Goal: Information Seeking & Learning: Find specific page/section

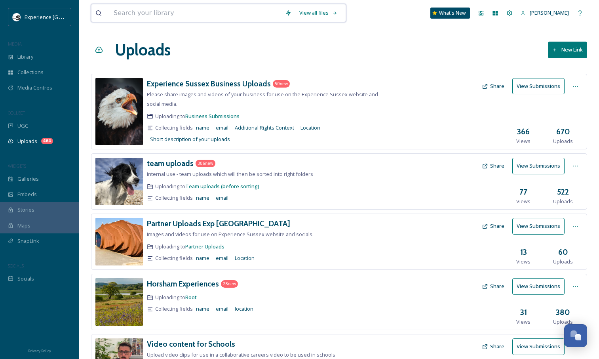
click at [163, 14] on input at bounding box center [195, 12] width 171 height 17
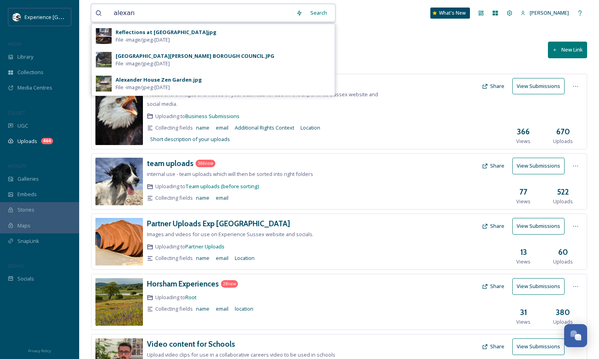
type input "alexan"
click at [161, 38] on span "File - image/jpeg - [DATE]" at bounding box center [143, 40] width 54 height 8
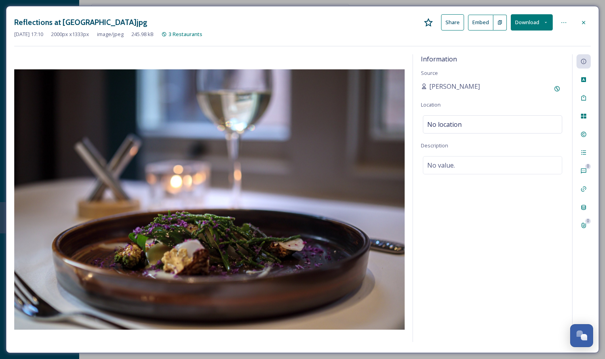
click at [585, 21] on icon at bounding box center [583, 22] width 3 height 3
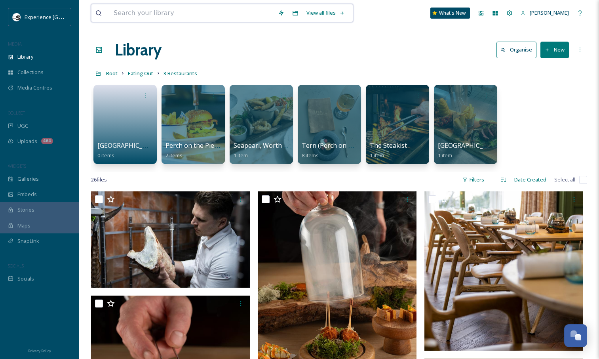
click at [185, 12] on input at bounding box center [192, 12] width 164 height 17
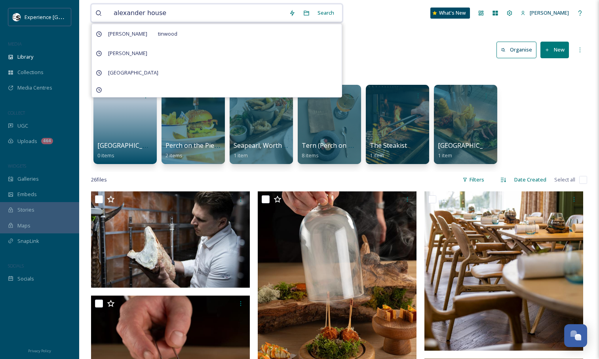
type input "alexander house"
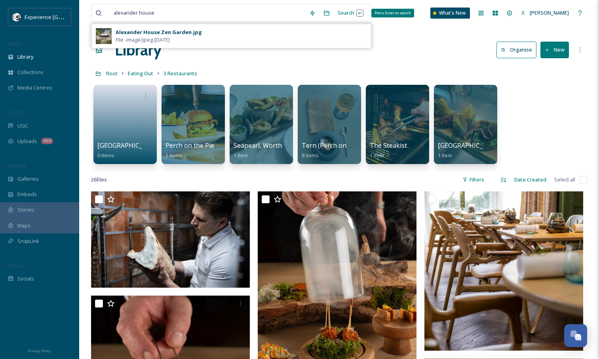
click at [350, 9] on div "Search Press Enter to search" at bounding box center [351, 12] width 34 height 15
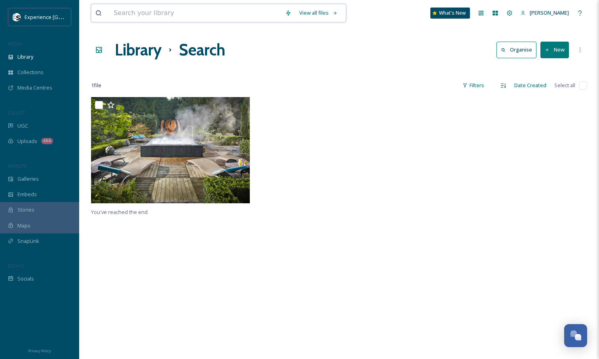
click at [206, 9] on input at bounding box center [195, 12] width 171 height 17
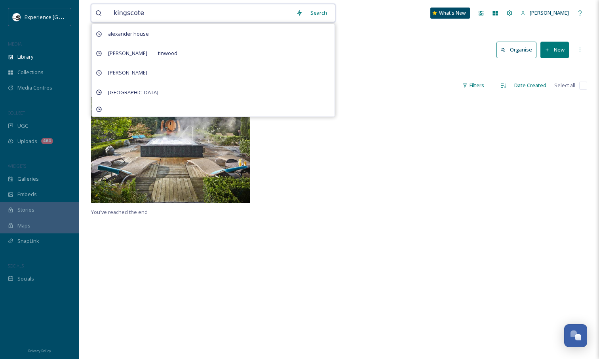
type input "kingscote"
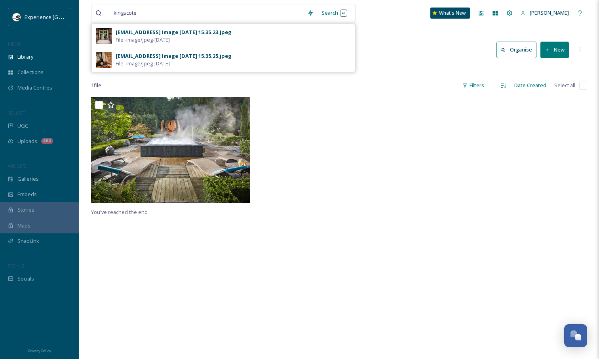
click at [217, 30] on div "[EMAIL_ADDRESS] Image [DATE] 15.35.23.jpeg" at bounding box center [174, 32] width 116 height 8
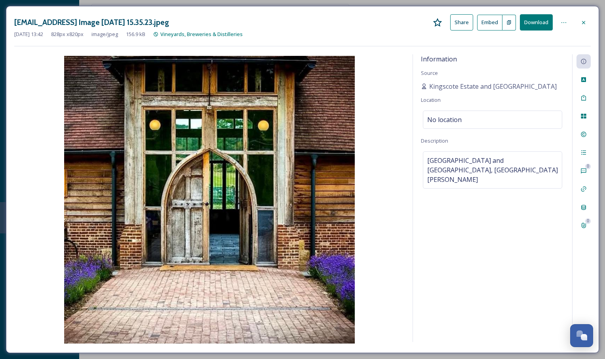
click at [585, 24] on icon at bounding box center [583, 22] width 3 height 3
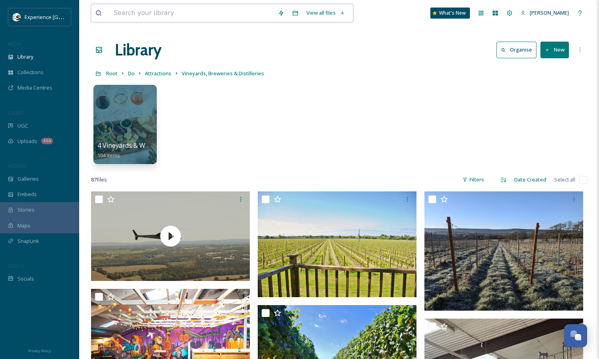
click at [200, 17] on input at bounding box center [192, 12] width 164 height 17
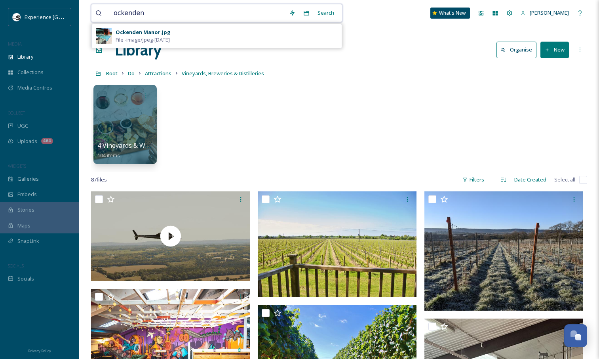
type input "ockenden"
click at [160, 35] on div "Ockenden Manor.jpg" at bounding box center [143, 32] width 55 height 8
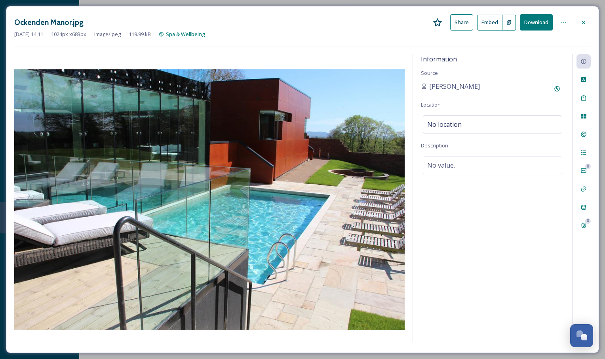
click at [582, 25] on icon at bounding box center [583, 22] width 6 height 6
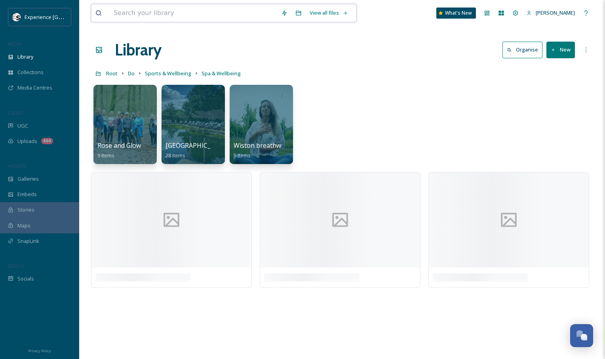
click at [216, 15] on input at bounding box center [193, 12] width 167 height 17
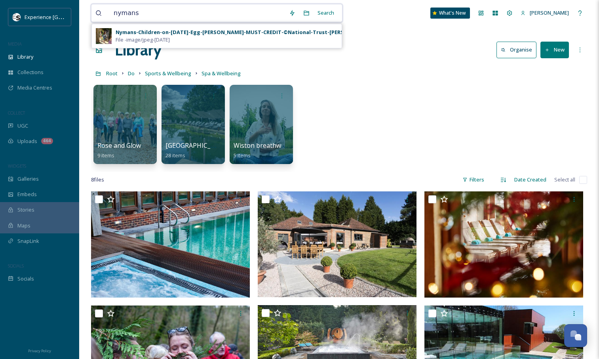
type input "nymans"
click at [221, 30] on div "Nymans-Children-on-[DATE]-Egg-[PERSON_NAME]-MUST-CREDIT-©National-Trust-[PERSON…" at bounding box center [249, 32] width 266 height 8
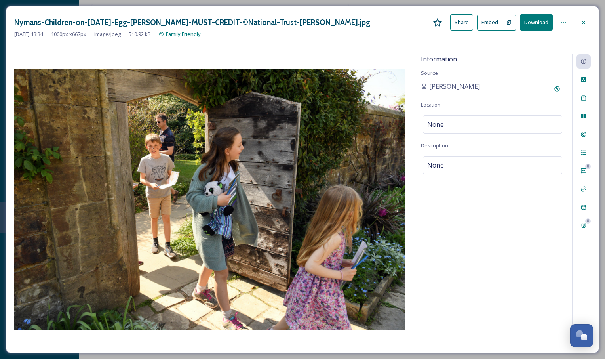
click at [581, 20] on icon at bounding box center [583, 22] width 6 height 6
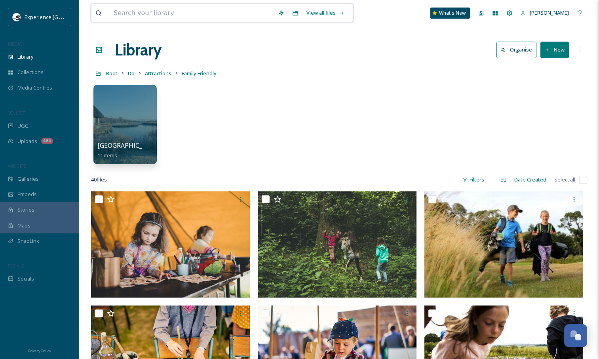
click at [171, 5] on input at bounding box center [192, 12] width 164 height 17
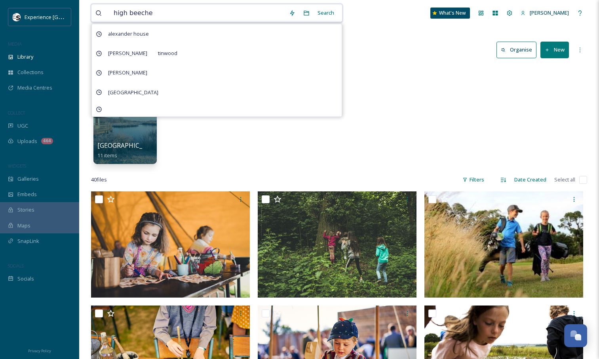
type input "high beeches"
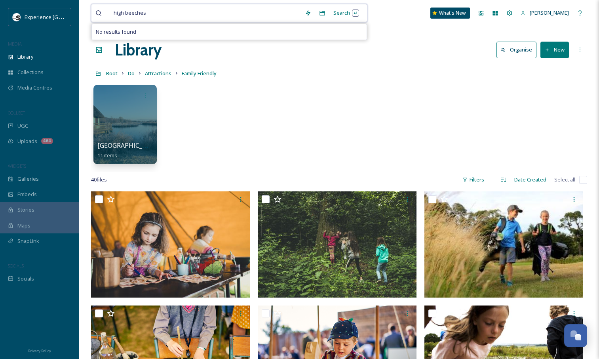
click at [162, 14] on input at bounding box center [226, 12] width 150 height 17
click at [142, 13] on span "high beeches" at bounding box center [130, 12] width 40 height 11
click at [340, 13] on div "Search Press Enter to search" at bounding box center [342, 12] width 34 height 15
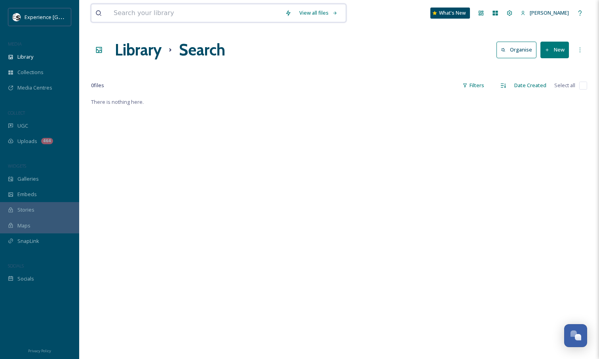
click at [169, 14] on input at bounding box center [195, 12] width 171 height 17
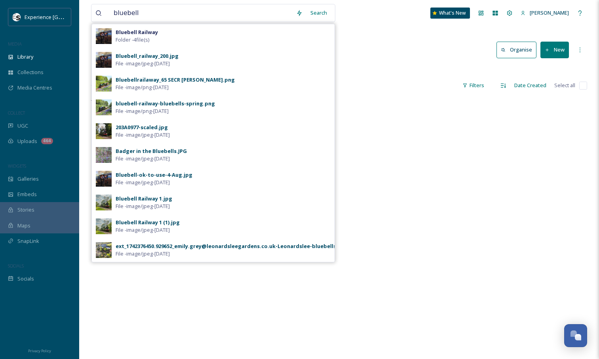
click at [322, 13] on div "Search" at bounding box center [318, 12] width 25 height 15
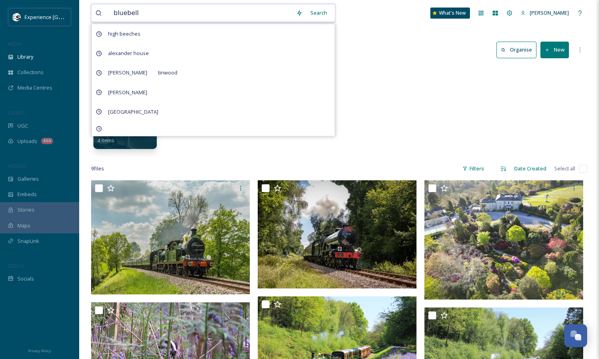
click at [161, 17] on input "bluebell" at bounding box center [201, 12] width 182 height 17
type input "k"
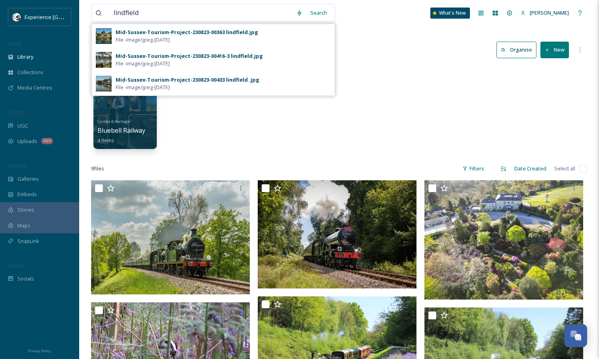
click at [326, 13] on div "Search" at bounding box center [318, 12] width 25 height 15
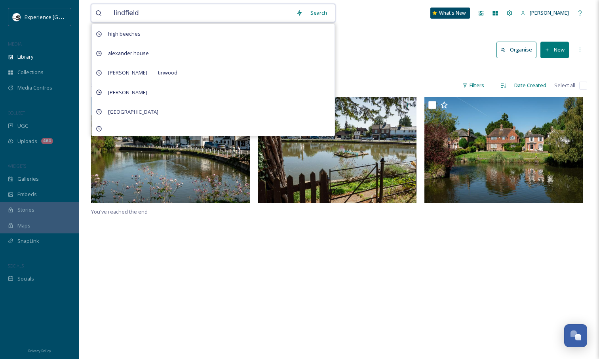
click at [230, 8] on input "lindfield" at bounding box center [201, 12] width 182 height 17
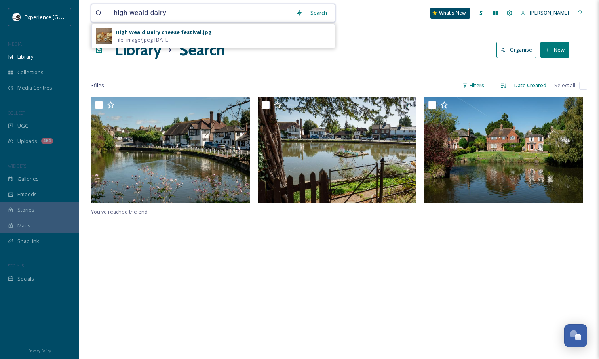
type input "high weald dairy"
click at [170, 37] on span "File - image/jpeg - [DATE]" at bounding box center [143, 40] width 54 height 8
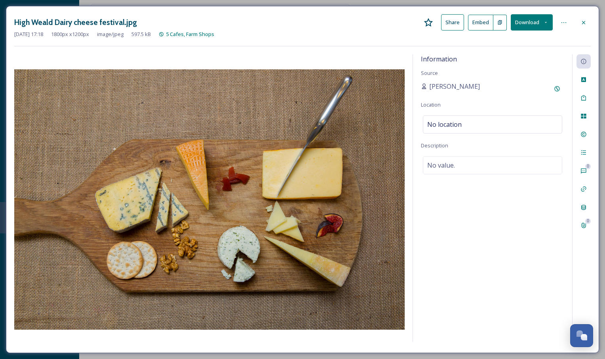
click at [582, 22] on icon at bounding box center [583, 22] width 6 height 6
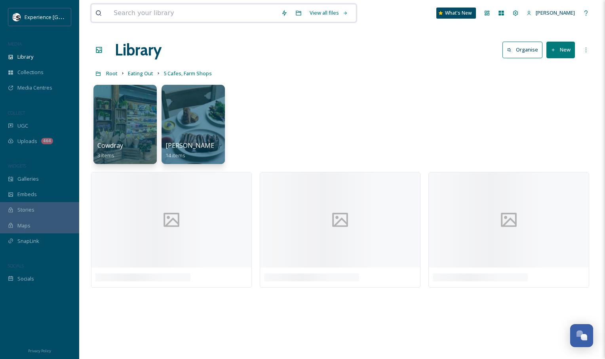
click at [237, 6] on input at bounding box center [193, 12] width 167 height 17
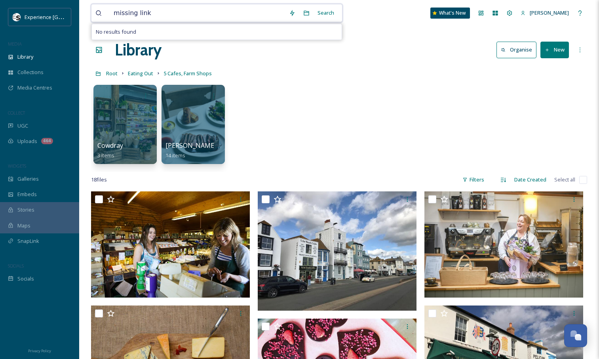
type input "missing link"
click at [337, 14] on div "Search" at bounding box center [325, 12] width 25 height 15
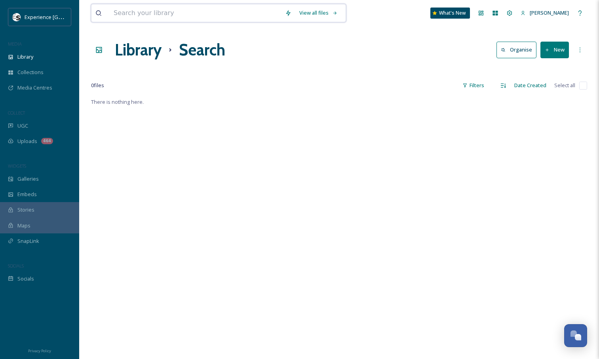
click at [160, 17] on input at bounding box center [195, 12] width 171 height 17
click at [328, 11] on div "Search" at bounding box center [318, 12] width 25 height 15
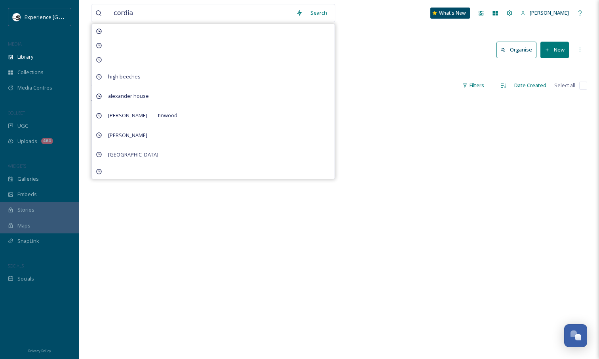
click at [398, 10] on div "cordia Search high beeches alexander house [PERSON_NAME] [PERSON_NAME][GEOGRAPH…" at bounding box center [339, 13] width 496 height 26
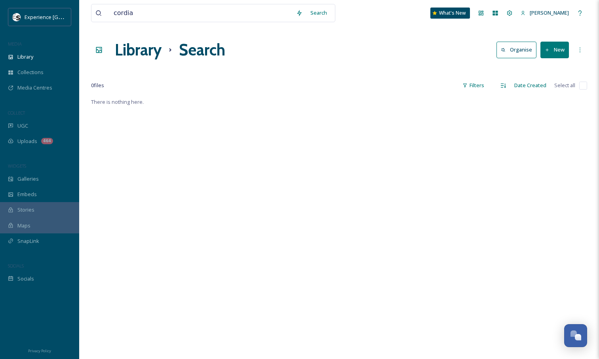
click at [323, 12] on div "Search" at bounding box center [318, 12] width 25 height 15
click at [150, 11] on input "cordia" at bounding box center [201, 12] width 182 height 17
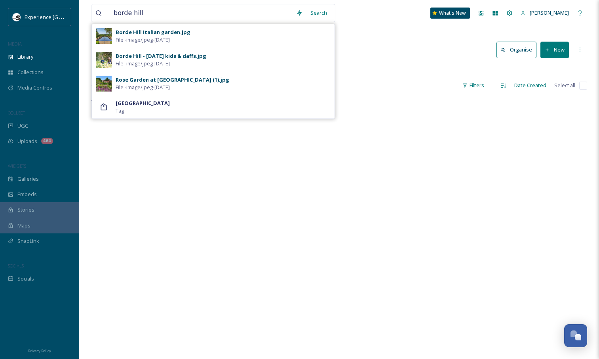
click at [331, 13] on div "Search" at bounding box center [318, 12] width 25 height 15
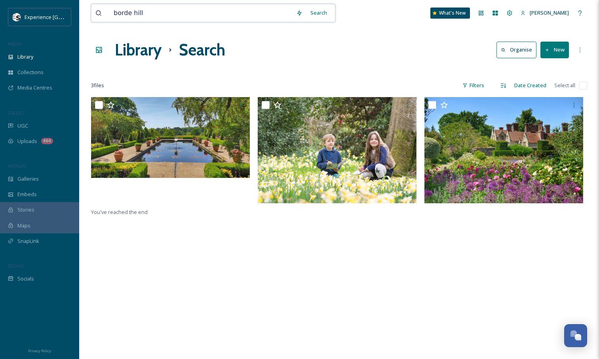
click at [168, 9] on input "borde hill" at bounding box center [201, 12] width 182 height 17
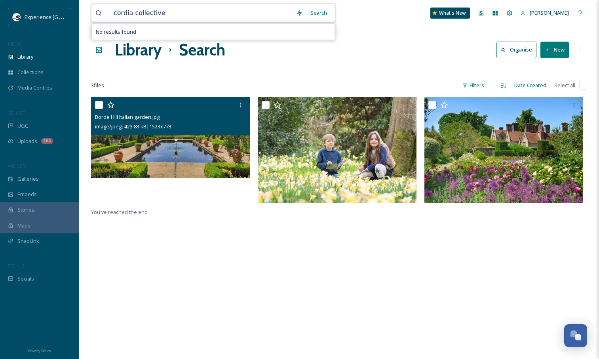
type input "cordia collective"
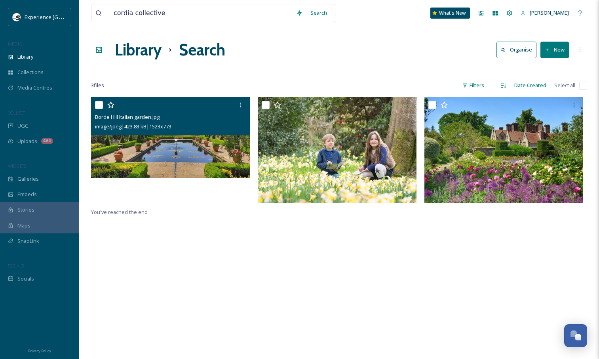
click at [136, 150] on img at bounding box center [170, 137] width 159 height 80
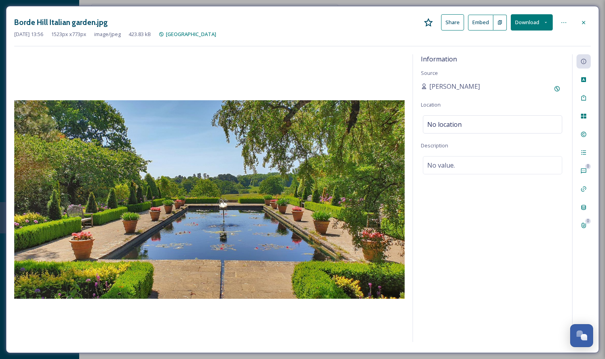
click at [585, 21] on icon at bounding box center [583, 22] width 6 height 6
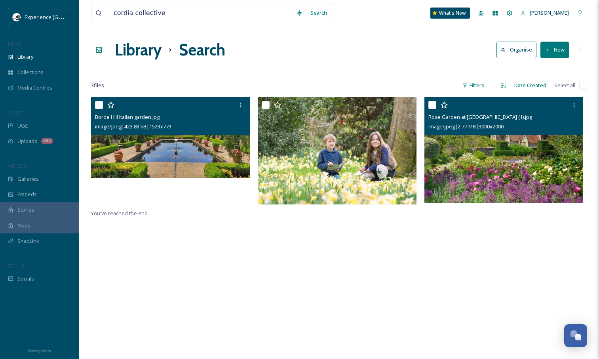
click at [485, 136] on img at bounding box center [503, 150] width 159 height 106
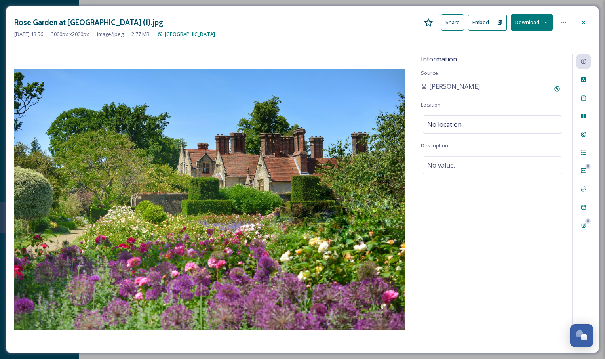
click at [585, 19] on icon at bounding box center [583, 22] width 6 height 6
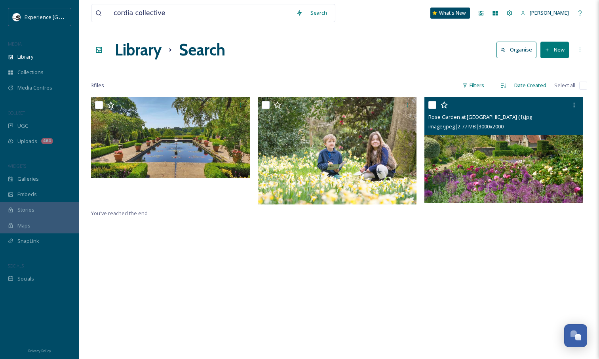
click at [197, 239] on div "Rose Garden at [GEOGRAPHIC_DATA] (1).jpg image/jpeg | 2.77 MB | 3000 x 2000 You…" at bounding box center [339, 276] width 496 height 359
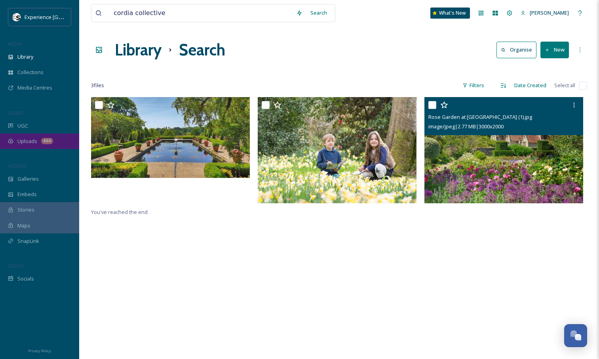
click at [24, 140] on span "Uploads" at bounding box center [27, 141] width 20 height 8
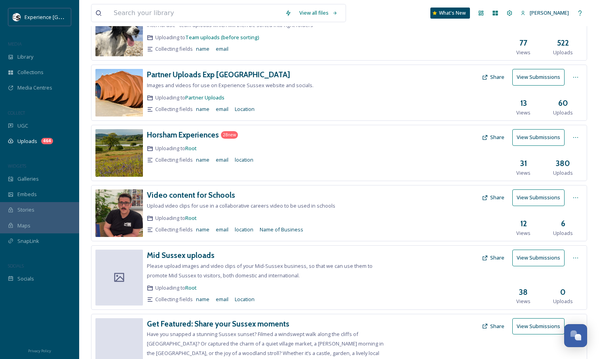
scroll to position [149, 0]
click at [497, 258] on button "Share" at bounding box center [493, 256] width 30 height 15
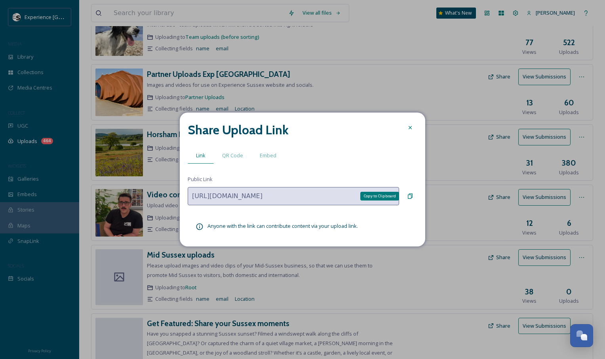
click at [409, 194] on icon at bounding box center [410, 196] width 5 height 5
click at [408, 125] on icon at bounding box center [410, 127] width 6 height 6
